Goal: Task Accomplishment & Management: Complete application form

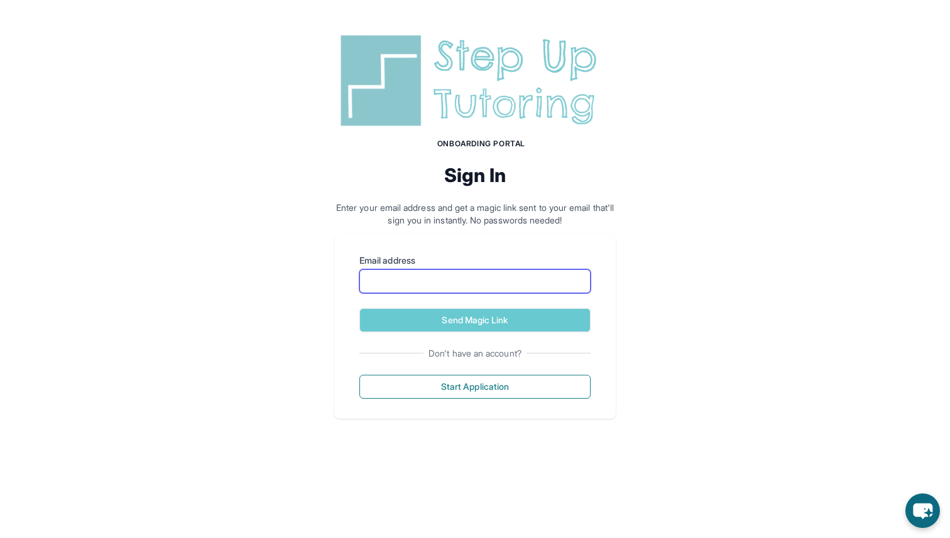
click at [493, 276] on input "Email address" at bounding box center [474, 281] width 231 height 24
type input "**********"
click at [359, 308] on button "Send Magic Link" at bounding box center [474, 320] width 231 height 24
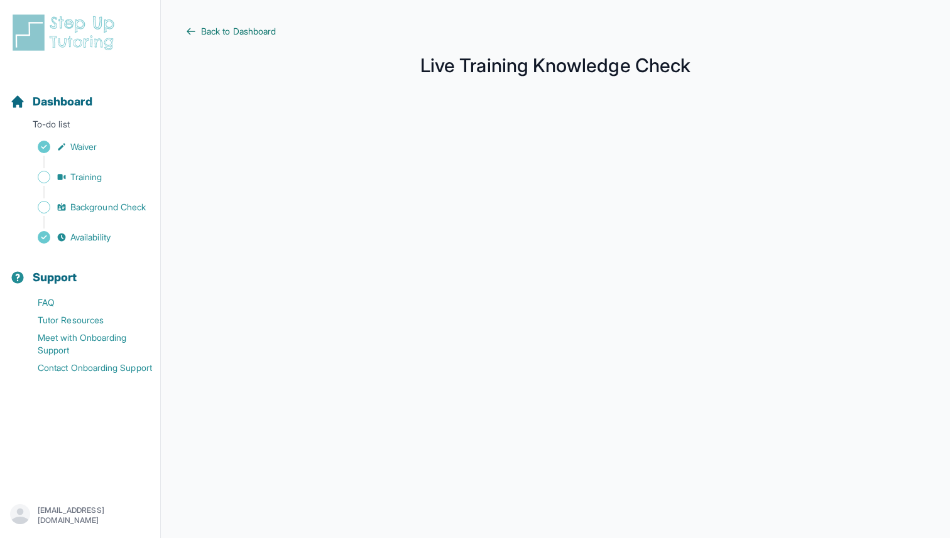
click at [207, 33] on span "Back to Dashboard" at bounding box center [238, 31] width 75 height 13
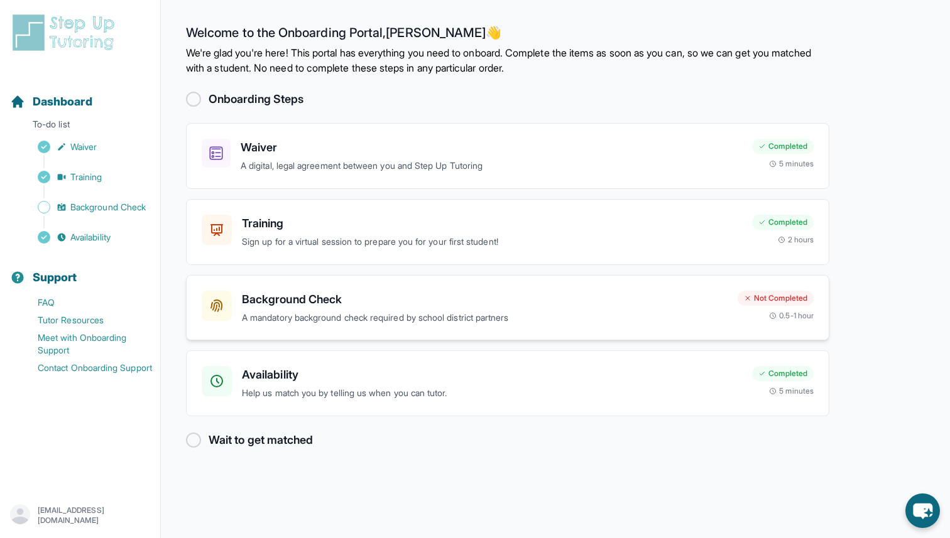
click at [369, 308] on div "Background Check A mandatory background check required by school district partn…" at bounding box center [485, 308] width 486 height 35
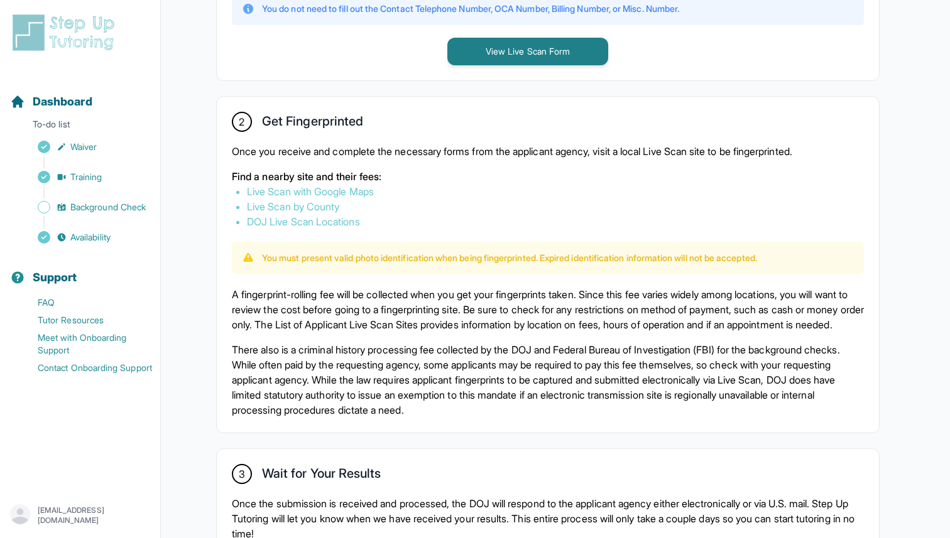
scroll to position [646, 0]
